Goal: Go to known website: Access a specific website the user already knows

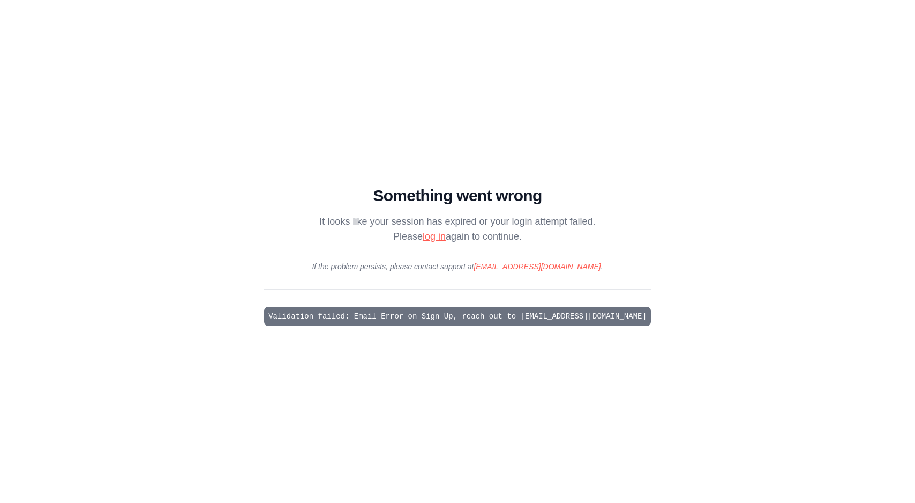
click at [423, 233] on link "log in" at bounding box center [434, 236] width 23 height 11
click at [427, 241] on link "log in" at bounding box center [434, 236] width 23 height 11
